Goal: Task Accomplishment & Management: Manage account settings

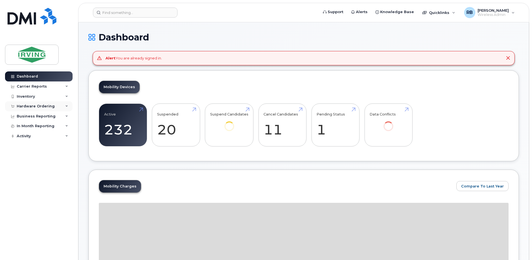
click at [24, 107] on div "Hardware Ordering" at bounding box center [36, 106] width 38 height 4
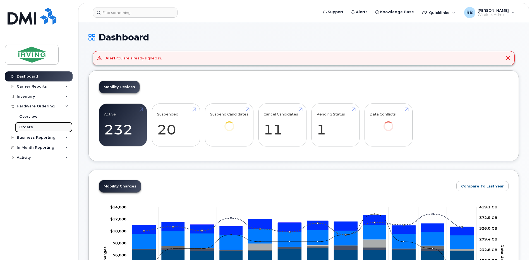
click at [25, 127] on div "Orders" at bounding box center [26, 127] width 14 height 5
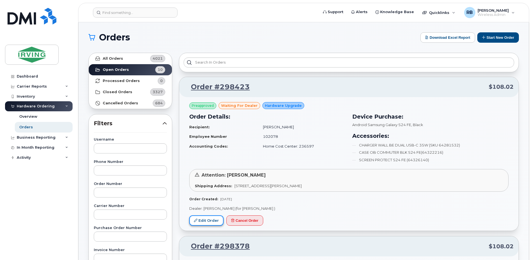
click at [201, 222] on link "Edit Order" at bounding box center [206, 221] width 34 height 10
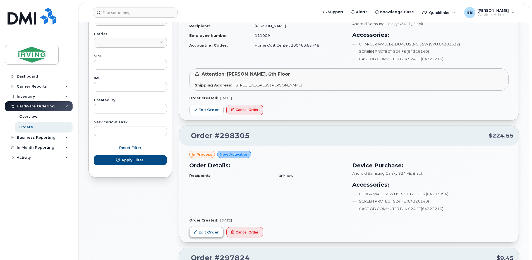
scroll to position [223, 0]
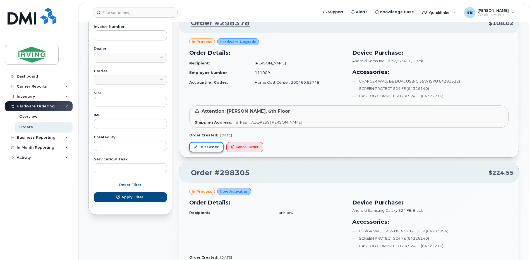
click at [206, 148] on link "Edit Order" at bounding box center [206, 147] width 34 height 10
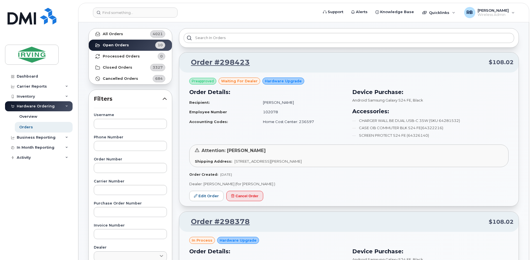
scroll to position [37, 0]
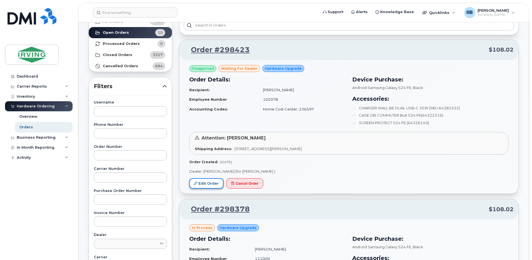
click at [215, 183] on link "Edit Order" at bounding box center [206, 183] width 34 height 10
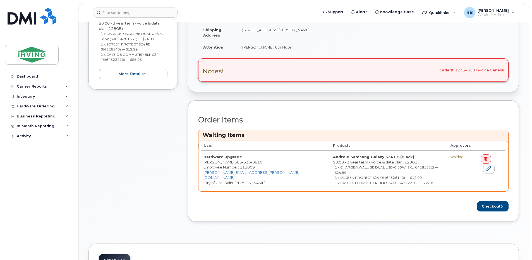
scroll to position [149, 0]
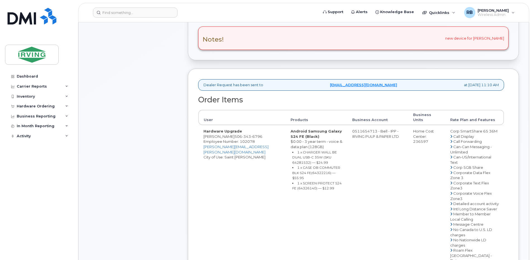
scroll to position [186, 0]
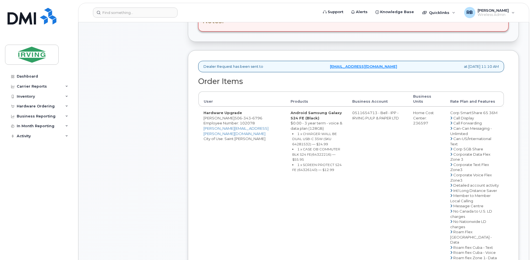
click at [242, 116] on span "343" at bounding box center [246, 118] width 9 height 4
copy span "506 343 6796"
click at [359, 109] on td "0511654713 - Bell - IPP - IRVING PULP & PAPER LTD" at bounding box center [377, 232] width 61 height 251
drag, startPoint x: 347, startPoint y: 109, endPoint x: 369, endPoint y: 108, distance: 22.4
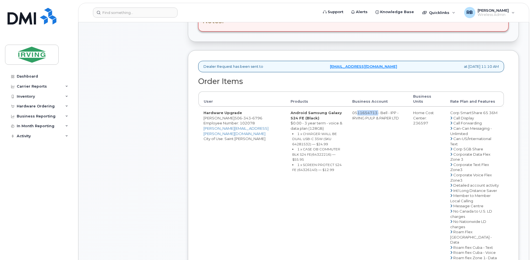
click at [369, 108] on td "0511654713 - Bell - IPP - IRVING PULP & PAPER LTD" at bounding box center [377, 232] width 61 height 251
copy td "511654713"
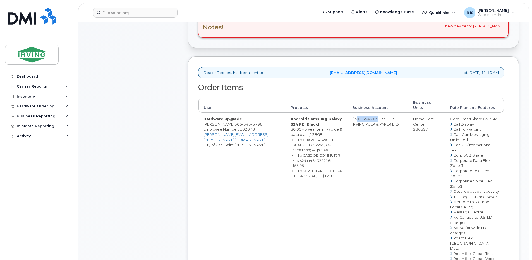
scroll to position [75, 0]
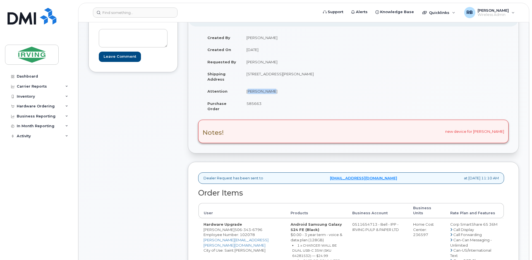
drag, startPoint x: 265, startPoint y: 93, endPoint x: 244, endPoint y: 91, distance: 21.0
click at [244, 91] on td "Sally Seely" at bounding box center [296, 91] width 108 height 12
copy td "Sally Seely"
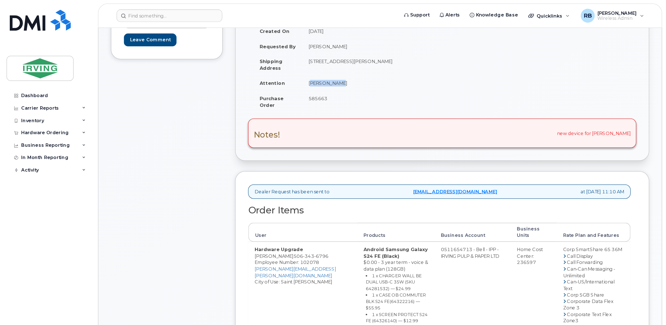
scroll to position [112, 0]
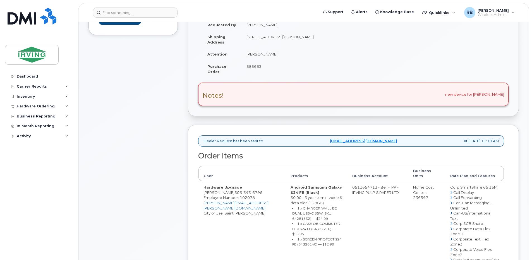
drag, startPoint x: 227, startPoint y: 188, endPoint x: 204, endPoint y: 188, distance: 23.2
copy td "Rene Benoit"
click at [147, 147] on div "Comments Leave Comment" at bounding box center [133, 233] width 89 height 530
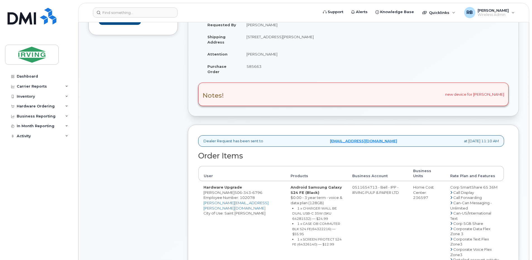
drag, startPoint x: 225, startPoint y: 189, endPoint x: 208, endPoint y: 187, distance: 16.8
drag, startPoint x: 226, startPoint y: 188, endPoint x: 203, endPoint y: 189, distance: 23.2
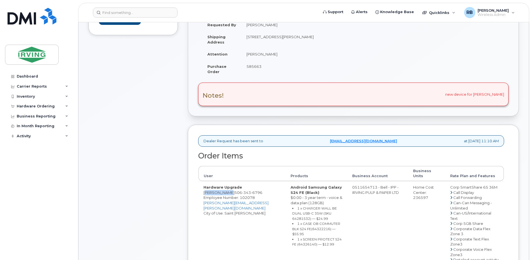
copy td "Rene Benoit"
click at [299, 207] on small "1 x CHARGER WALL BE DUAL USB-C 35W (SKU 64281532) — $24.99" at bounding box center [314, 213] width 45 height 15
copy small "64281532"
click at [292, 222] on small "1 x CASE OB COMMUTER BLK S24 FE(64322216) — $55.95" at bounding box center [316, 229] width 48 height 15
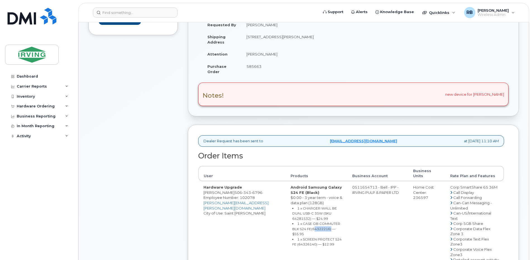
click at [292, 222] on small "1 x CASE OB COMMUTER BLK S24 FE(64322216) — $55.95" at bounding box center [316, 229] width 48 height 15
copy small "64322216"
click at [292, 237] on small "1 x SCREEN PROTECT S24 FE (64326140) — $12.99" at bounding box center [316, 241] width 49 height 9
copy small "64326140"
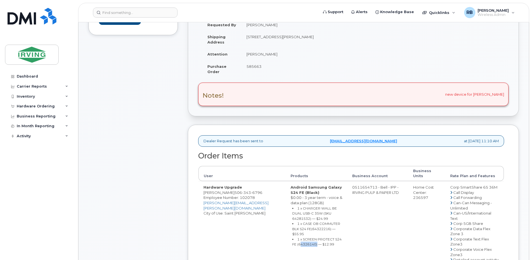
copy small "64326140"
drag, startPoint x: 369, startPoint y: 183, endPoint x: 347, endPoint y: 185, distance: 21.9
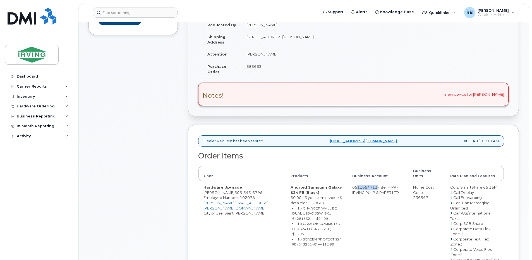
copy td "511654713"
click at [242, 190] on span "343" at bounding box center [246, 192] width 9 height 4
click at [176, 156] on div "Comments Leave Comment" at bounding box center [133, 233] width 89 height 530
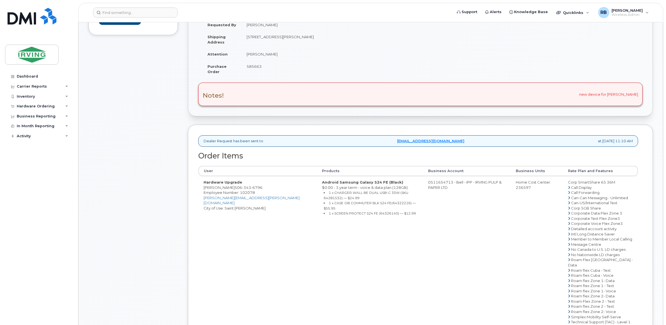
scroll to position [18, 0]
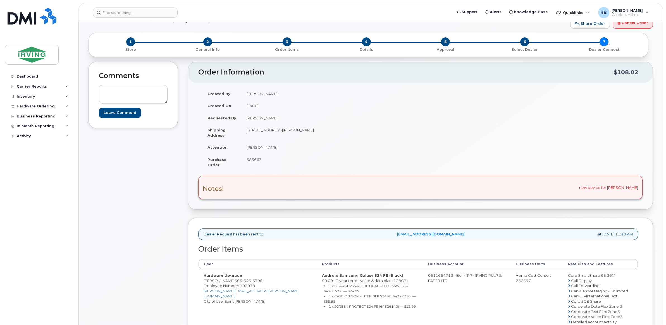
click at [169, 187] on div "Comments Leave Comment" at bounding box center [133, 290] width 89 height 457
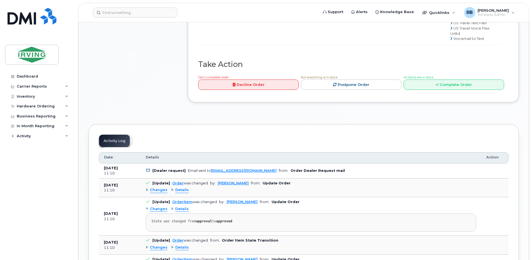
scroll to position [540, 0]
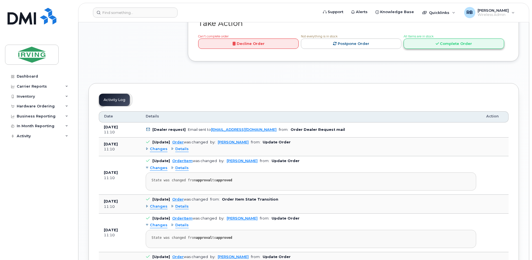
click at [425, 49] on link "Complete Order" at bounding box center [454, 44] width 101 height 10
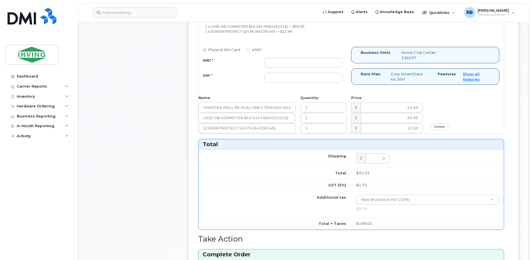
scroll to position [317, 0]
click at [297, 61] on input "IMEI *" at bounding box center [303, 63] width 78 height 10
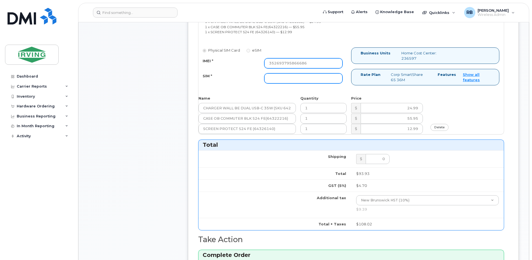
type input "352693795866686"
click at [285, 77] on input "SIM *" at bounding box center [303, 78] width 78 height 10
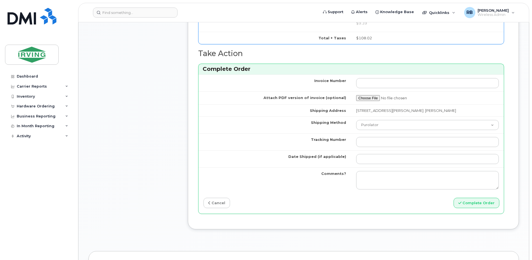
scroll to position [540, 0]
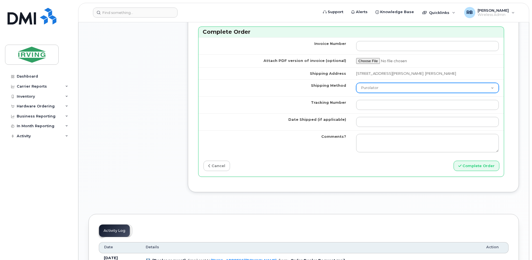
type input "89302610207712406021"
click at [371, 89] on select "Purolator UPS FedEx Canada Post Courier Other Drop Off Pick Up" at bounding box center [427, 88] width 143 height 10
select select "Drop Off"
click at [356, 83] on select "Purolator UPS FedEx Canada Post Courier Other Drop Off Pick Up" at bounding box center [427, 88] width 143 height 10
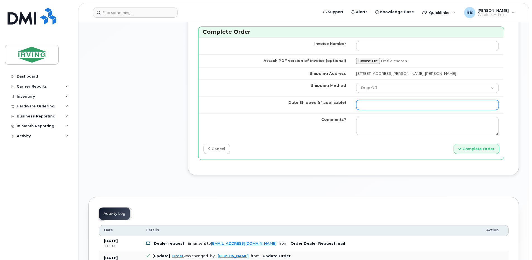
click at [371, 104] on input "Date Shipped (if applicable)" at bounding box center [427, 105] width 143 height 10
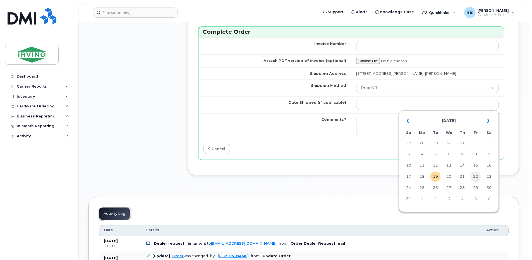
click at [474, 175] on td "22" at bounding box center [476, 177] width 10 height 10
type input "2025-08-22"
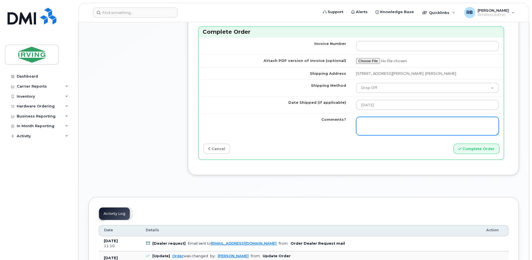
click at [380, 125] on textarea "Comments?" at bounding box center [427, 126] width 143 height 18
click at [418, 130] on textarea "Please be advised that the order has been completed. SO#26197598 Allow 1-3 busi…" at bounding box center [427, 126] width 143 height 18
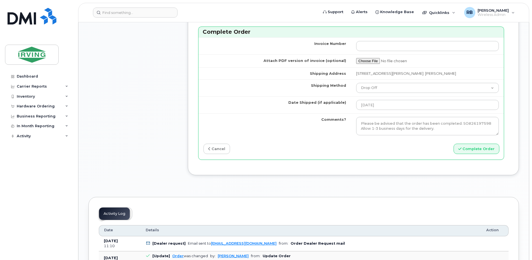
click at [319, 115] on td "Comments?" at bounding box center [275, 125] width 153 height 25
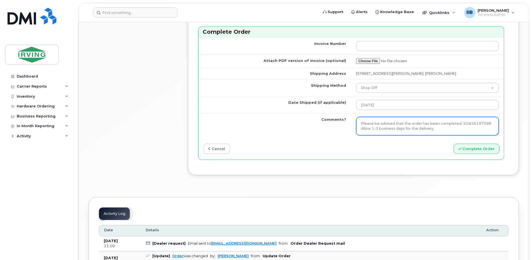
click at [401, 124] on textarea "Please be advised that the order has been completed. SO#26197598 Allow 1-3 busi…" at bounding box center [427, 126] width 143 height 18
type textarea "Please be advised the order has been completed. SO#26197598 Allow 1-3 business …"
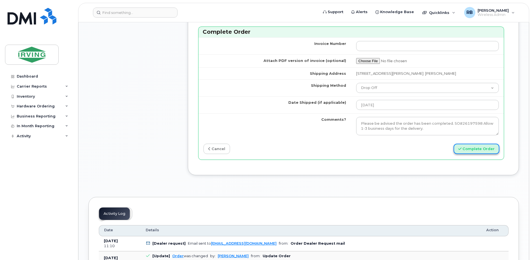
click at [481, 148] on button "Complete Order" at bounding box center [477, 149] width 46 height 10
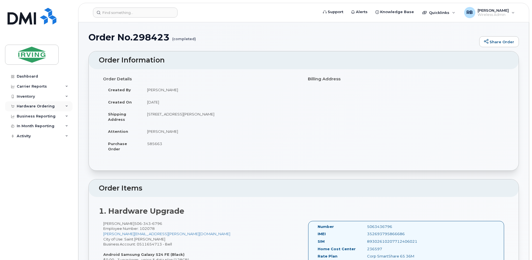
click at [23, 104] on div "Hardware Ordering" at bounding box center [36, 106] width 38 height 4
click at [25, 128] on div "Orders" at bounding box center [26, 127] width 14 height 5
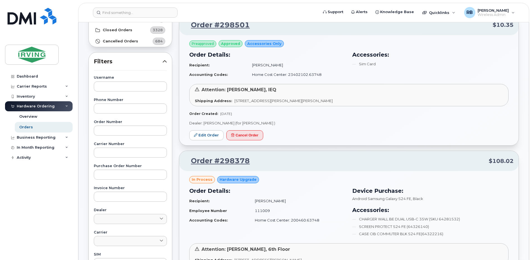
scroll to position [75, 0]
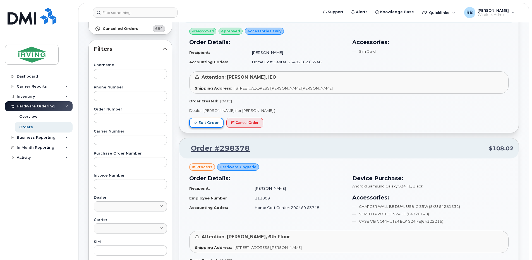
click at [206, 126] on link "Edit Order" at bounding box center [206, 123] width 34 height 10
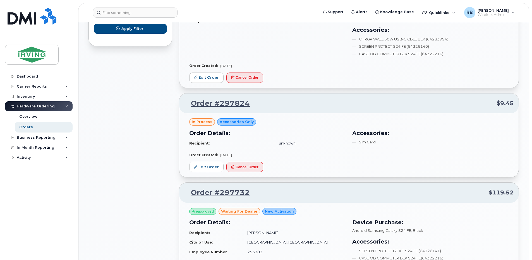
scroll to position [410, 0]
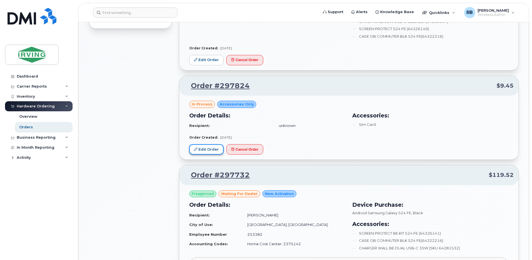
click at [207, 151] on link "Edit Order" at bounding box center [206, 149] width 34 height 10
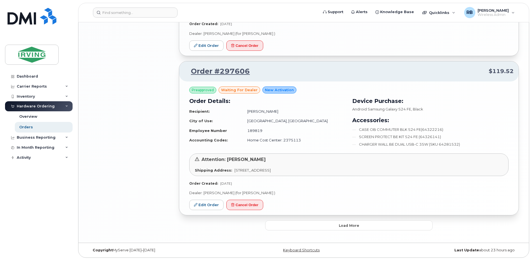
scroll to position [985, 0]
click at [316, 225] on button "Load more" at bounding box center [349, 225] width 168 height 10
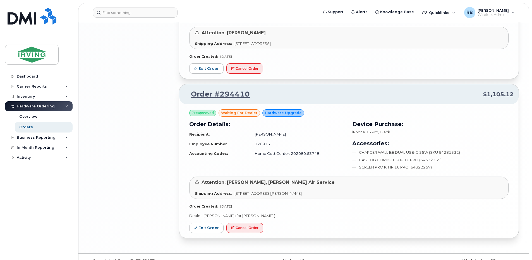
scroll to position [1275, 0]
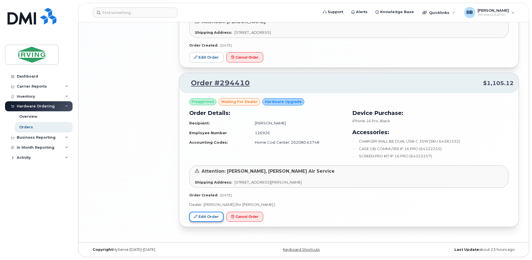
click at [216, 215] on link "Edit Order" at bounding box center [206, 217] width 34 height 10
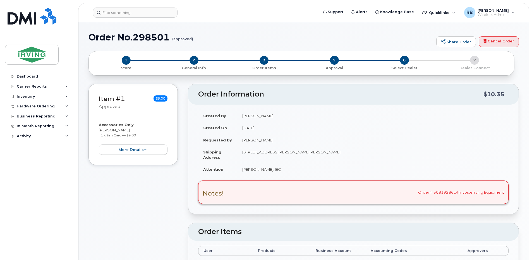
radio input "true"
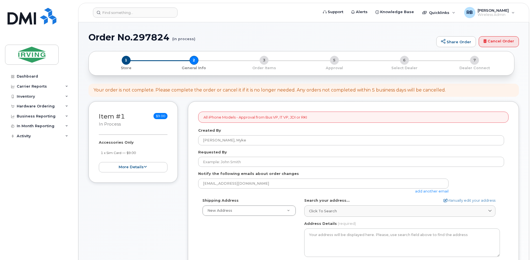
select select
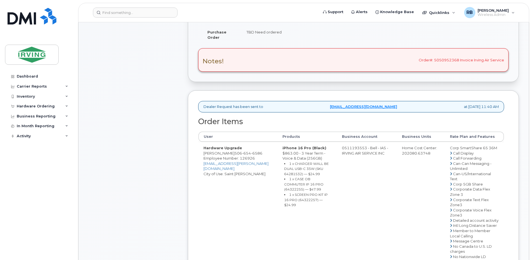
scroll to position [149, 0]
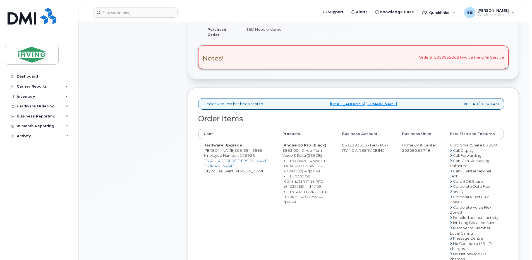
click at [221, 156] on td "Hardware Upgrade Chris Lyon 506 654 6586 Employee Number: 126926 lyon.christoph…" at bounding box center [238, 259] width 79 height 240
drag, startPoint x: 222, startPoint y: 156, endPoint x: 205, endPoint y: 158, distance: 17.7
click at [205, 158] on td "Hardware Upgrade Chris Lyon 506 654 6586 Employee Number: 126926 lyon.christoph…" at bounding box center [238, 259] width 79 height 240
copy td "Chris Lyon"
click at [282, 111] on div "Dealer Request has been sent to mobility@chandlersales.com at Jun 27, 2025 11:4…" at bounding box center [353, 106] width 311 height 16
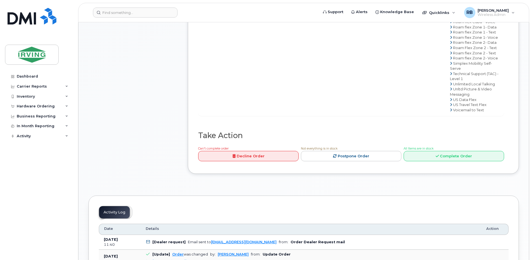
scroll to position [521, 0]
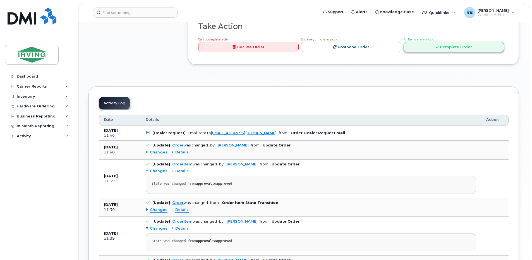
click at [411, 52] on link "Complete Order" at bounding box center [454, 47] width 101 height 10
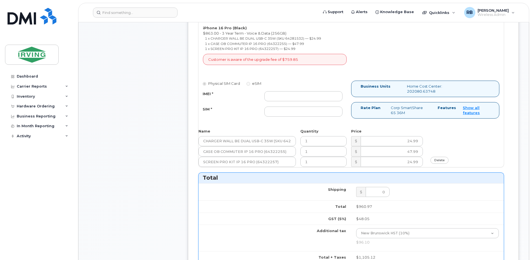
scroll to position [298, 0]
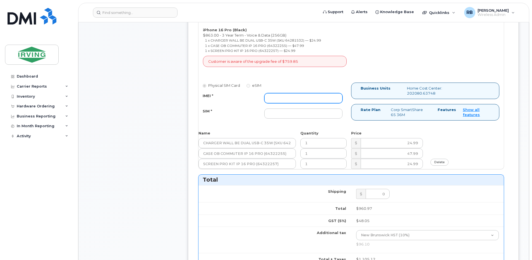
click at [302, 103] on input "IMEI *" at bounding box center [303, 98] width 78 height 10
paste input "350461073413502"
type input "350461073413502"
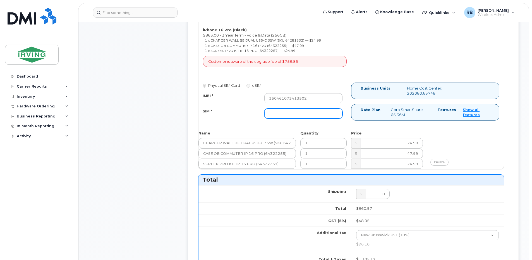
click at [274, 116] on input "SIM *" at bounding box center [303, 114] width 78 height 10
paste input "89302610207420548130"
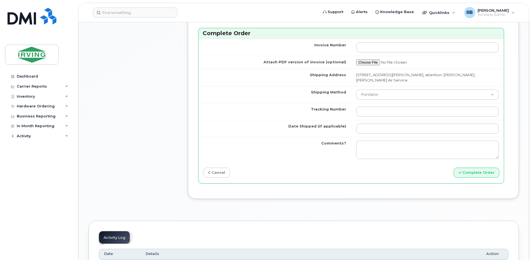
scroll to position [559, 0]
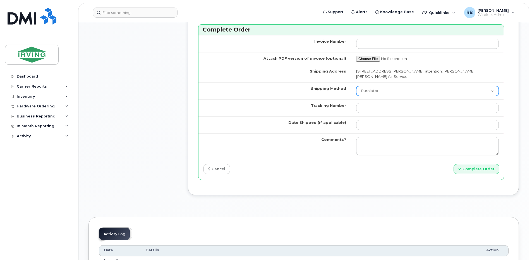
type input "89302610207420548130"
click at [368, 92] on select "Purolator UPS FedEx Canada Post Courier Other Drop Off Pick Up" at bounding box center [427, 91] width 143 height 10
select select "Drop Off"
click at [356, 86] on select "Purolator UPS FedEx Canada Post Courier Other Drop Off Pick Up" at bounding box center [427, 91] width 143 height 10
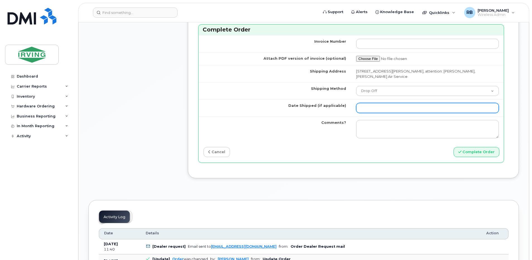
click at [373, 108] on input "Date Shipped (if applicable)" at bounding box center [427, 108] width 143 height 10
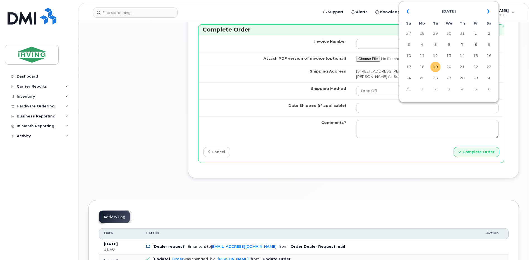
click at [434, 66] on td "19" at bounding box center [436, 67] width 10 height 10
type input "2025-08-19"
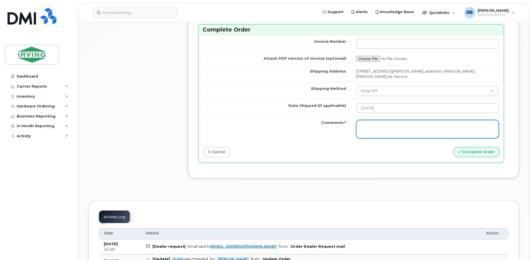
click at [393, 123] on textarea "Comments?" at bounding box center [427, 129] width 143 height 18
paste textarea "26182080"
type textarea "Order completed. SO#26182080 Shipped 08/09"
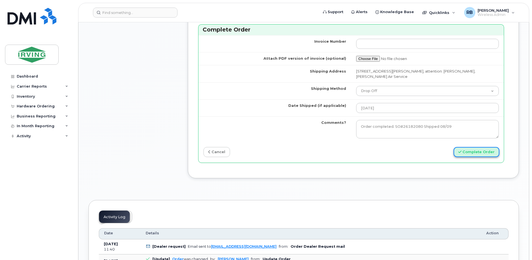
click at [462, 152] on icon "submit" at bounding box center [460, 152] width 3 height 4
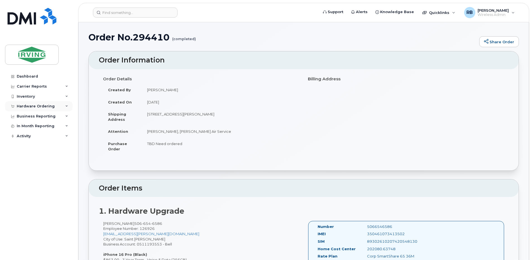
click at [31, 106] on div "Hardware Ordering" at bounding box center [36, 106] width 38 height 4
click at [25, 127] on div "Orders" at bounding box center [26, 127] width 14 height 5
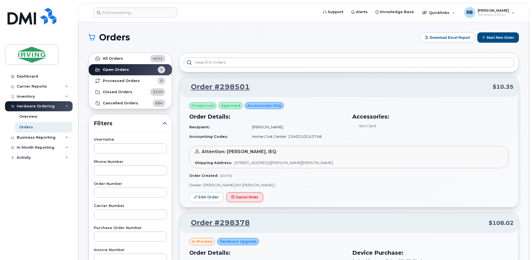
click at [326, 36] on h1 "Orders" at bounding box center [253, 37] width 329 height 9
